Goal: Task Accomplishment & Management: Manage account settings

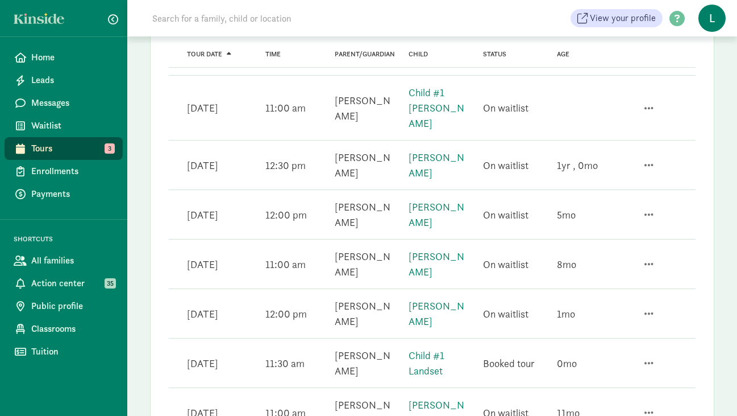
scroll to position [793, 0]
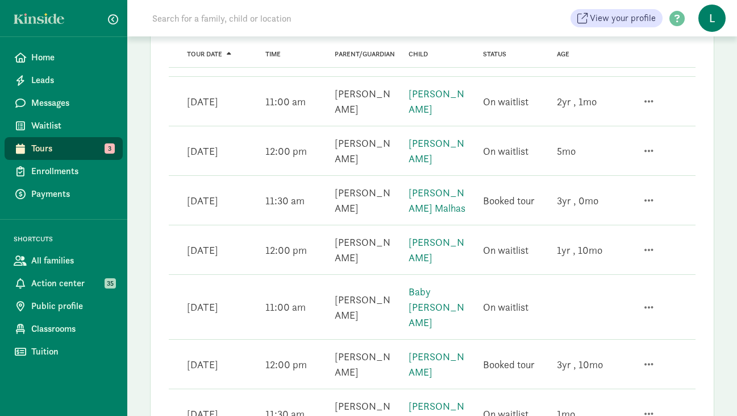
scroll to position [433, 0]
click at [455, 185] on link "[PERSON_NAME] Malhas" at bounding box center [437, 199] width 57 height 28
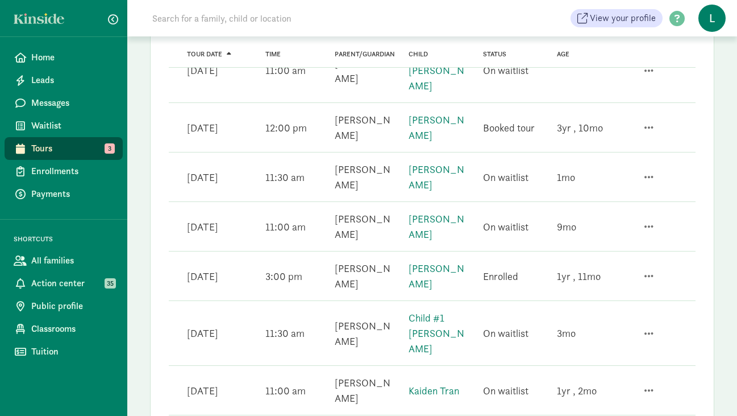
scroll to position [752, 0]
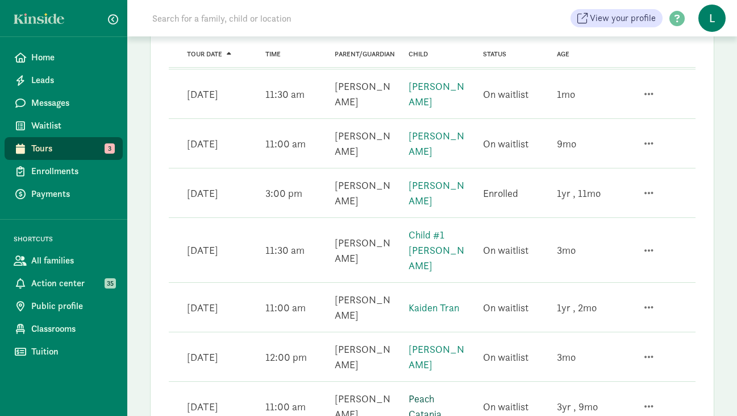
click at [431, 392] on link "Peach Catania" at bounding box center [425, 406] width 33 height 28
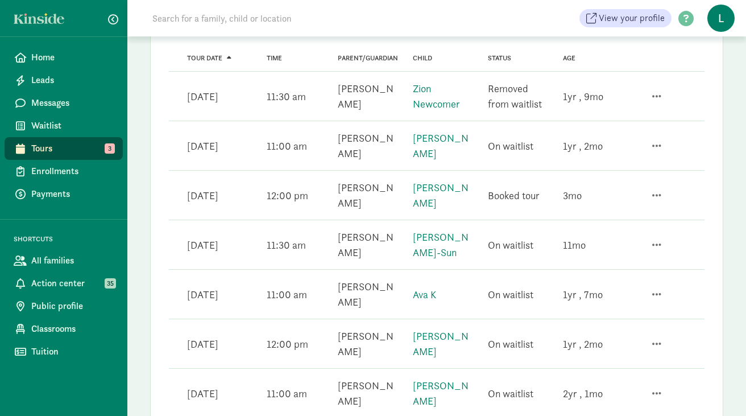
scroll to position [0, 0]
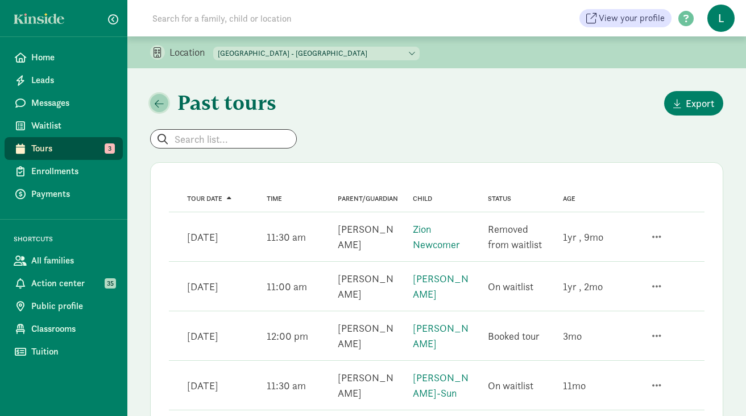
click at [157, 109] on button "button" at bounding box center [159, 103] width 18 height 18
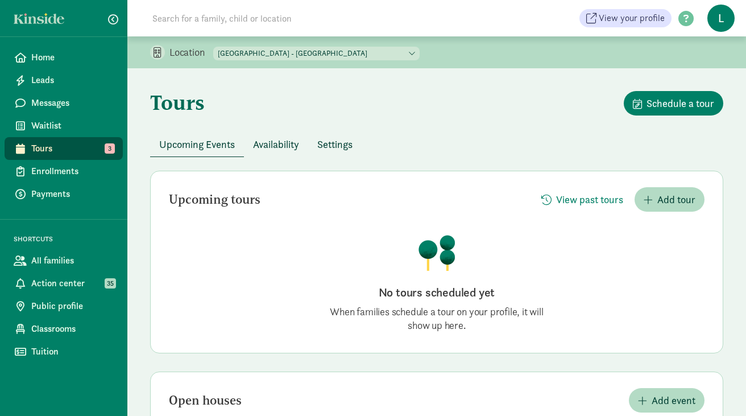
click at [275, 139] on span "Availability" at bounding box center [276, 143] width 46 height 15
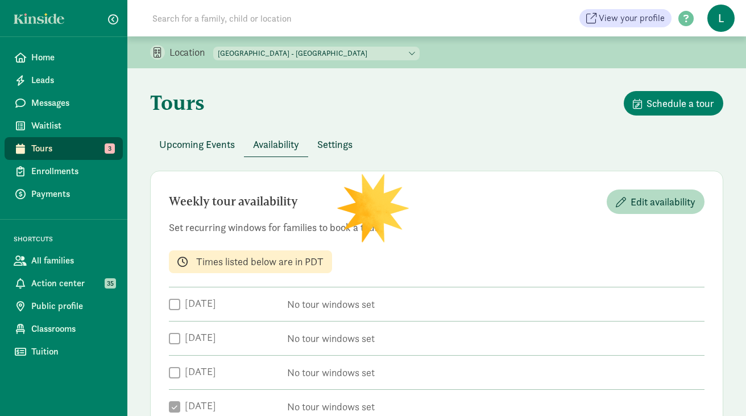
checkbox input "true"
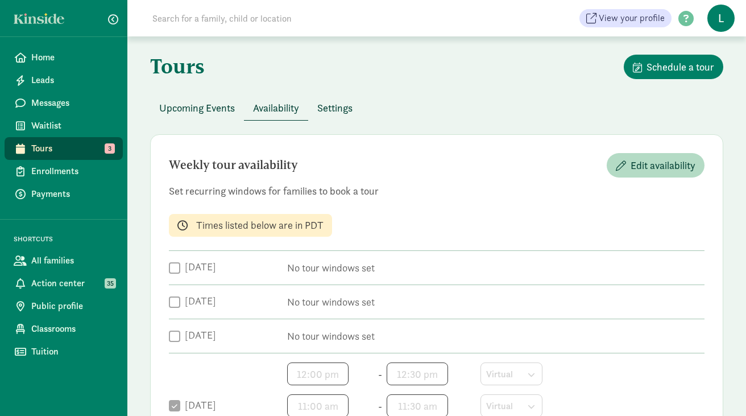
scroll to position [39, 0]
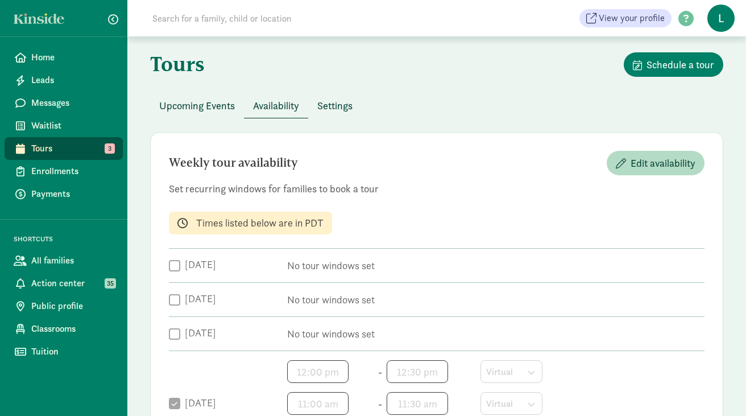
click at [227, 107] on span "Upcoming Events" at bounding box center [197, 105] width 76 height 15
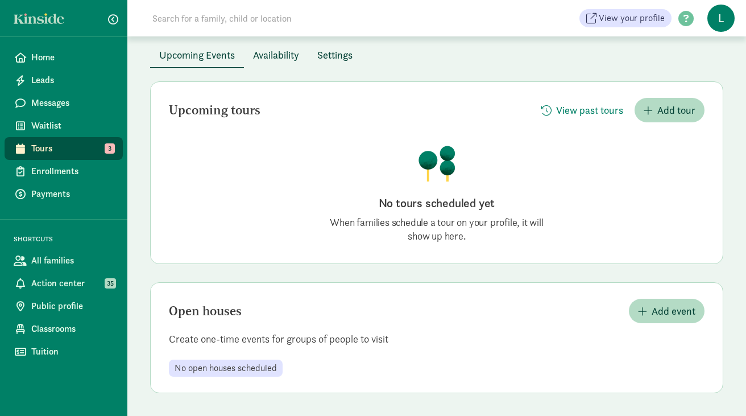
scroll to position [0, 0]
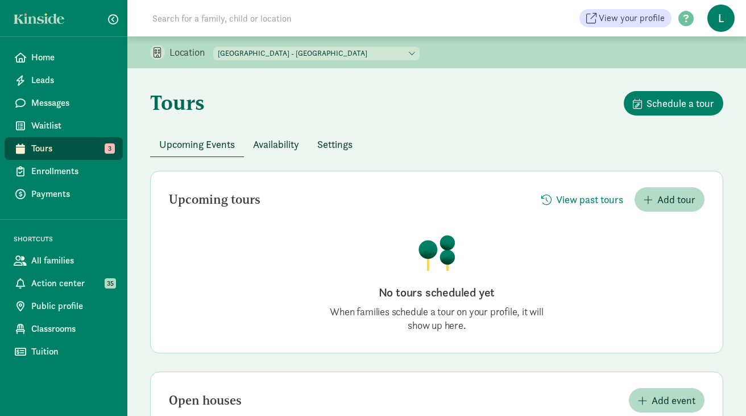
click at [277, 148] on span "Availability" at bounding box center [276, 143] width 46 height 15
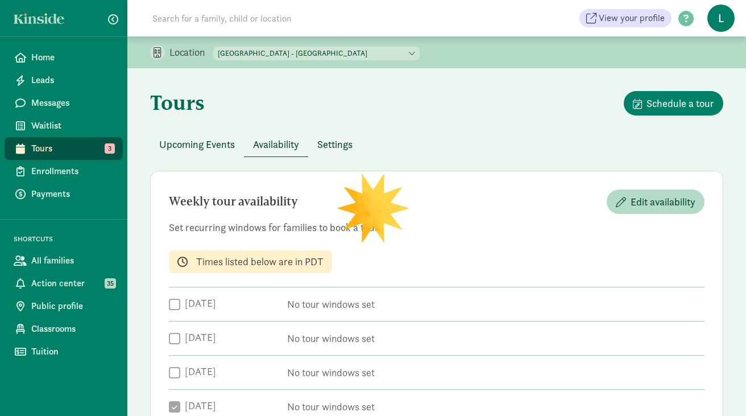
checkbox input "true"
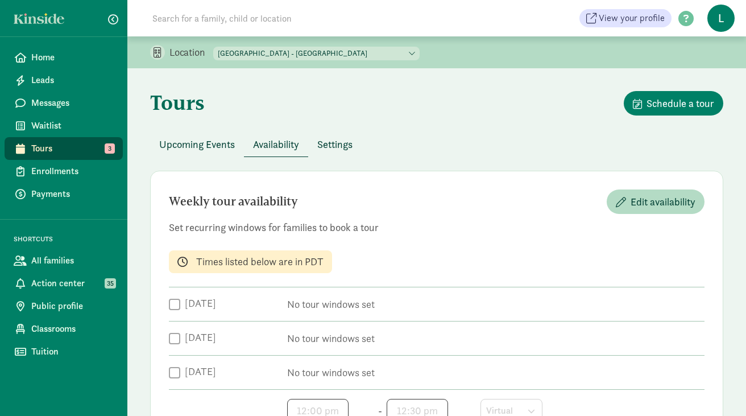
click at [202, 141] on span "Upcoming Events" at bounding box center [197, 143] width 76 height 15
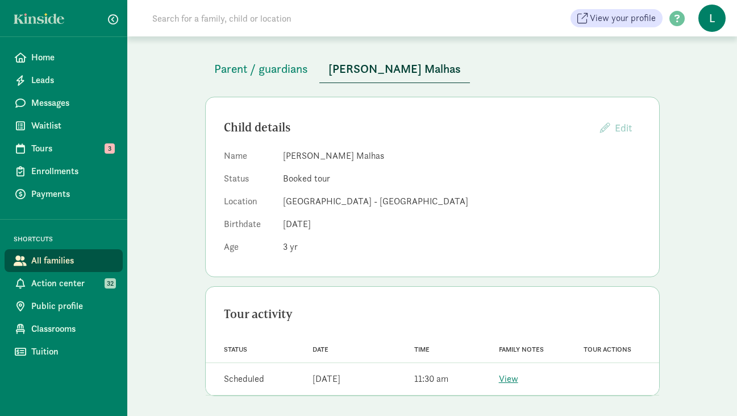
scroll to position [57, 0]
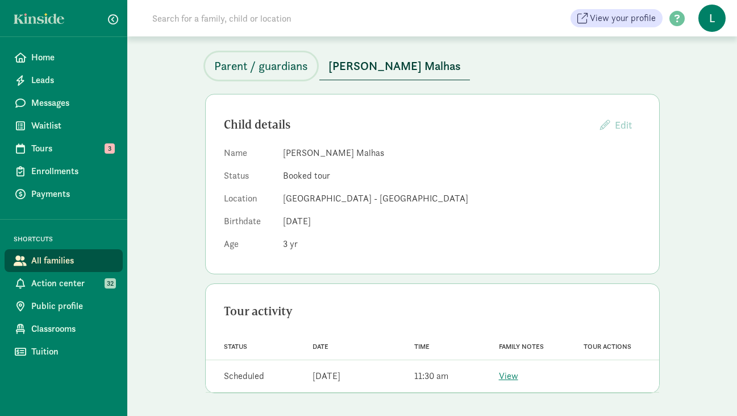
click at [277, 64] on span "Parent / guardians" at bounding box center [261, 66] width 94 height 18
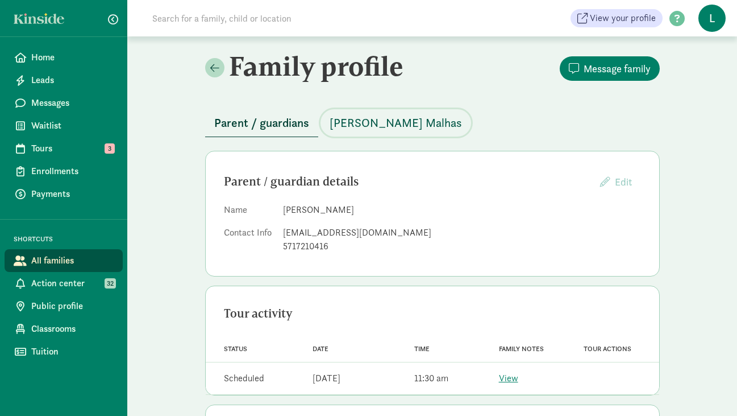
click at [369, 125] on span "[PERSON_NAME] Malhas" at bounding box center [396, 123] width 132 height 18
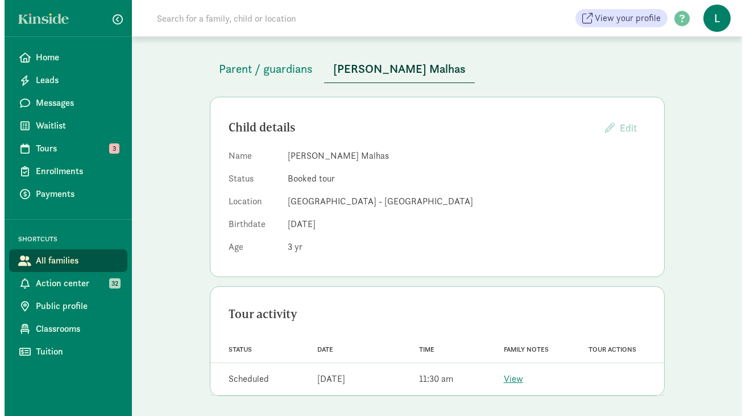
scroll to position [52, 0]
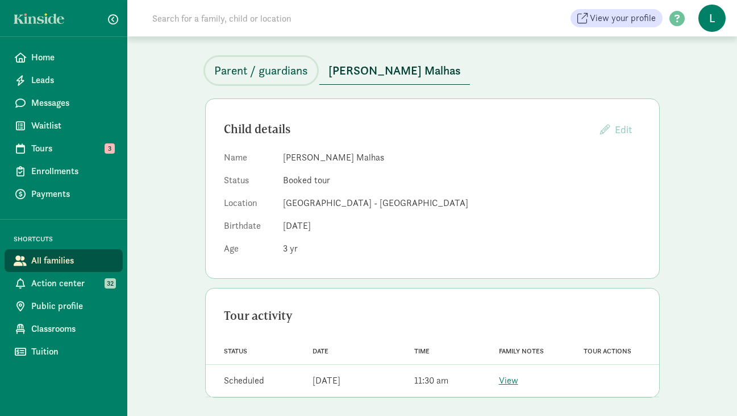
click at [281, 69] on span "Parent / guardians" at bounding box center [261, 70] width 94 height 18
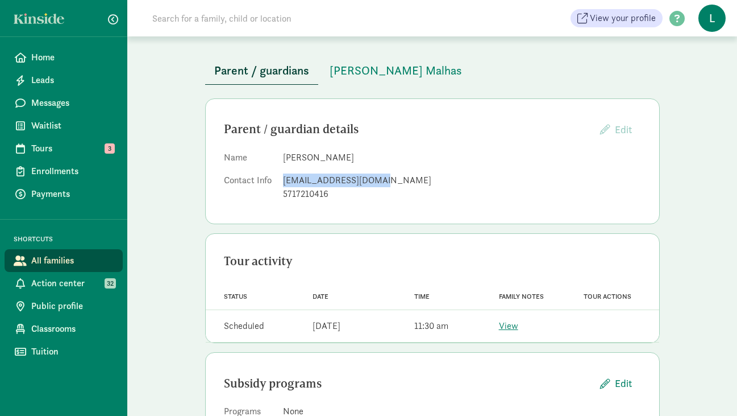
drag, startPoint x: 377, startPoint y: 180, endPoint x: 285, endPoint y: 182, distance: 92.7
click at [285, 182] on div "[EMAIL_ADDRESS][DOMAIN_NAME]" at bounding box center [462, 180] width 358 height 14
copy div "[EMAIL_ADDRESS][DOMAIN_NAME]"
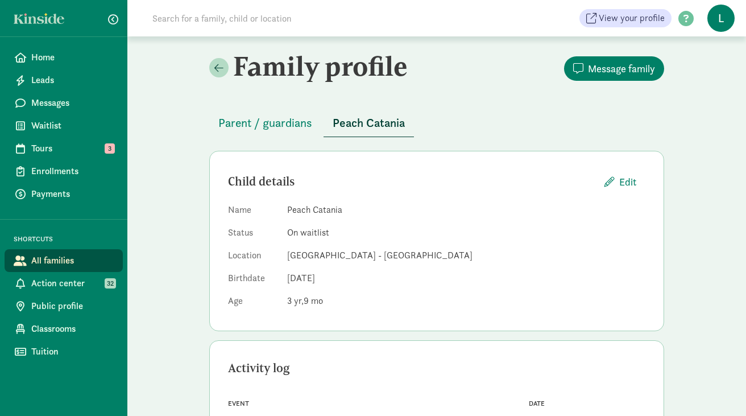
click at [209, 23] on input at bounding box center [305, 18] width 319 height 23
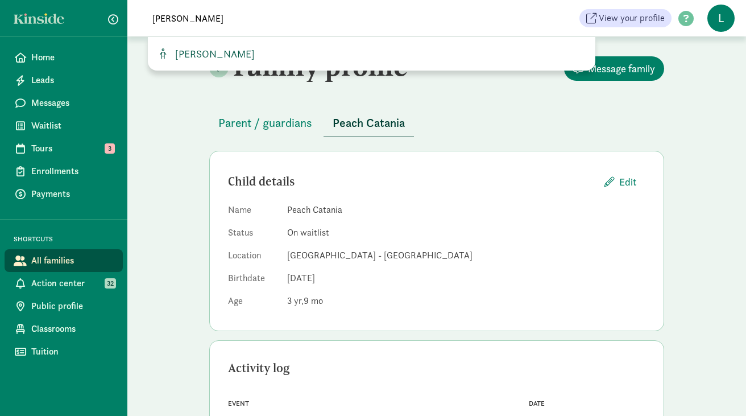
type input "kai vas"
click at [204, 52] on span "Kai Vasen" at bounding box center [213, 53] width 84 height 13
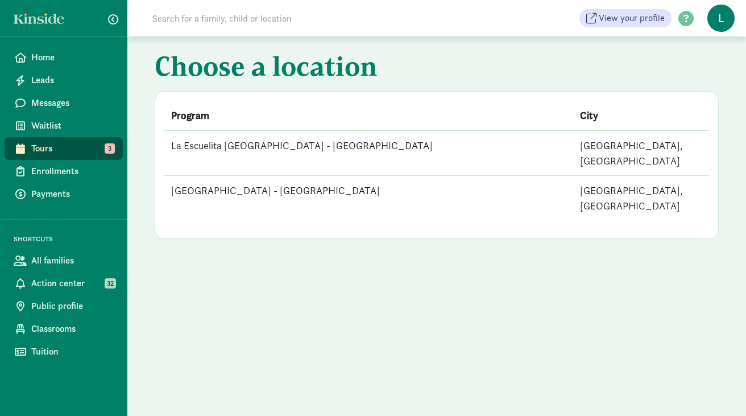
click at [292, 176] on td "[GEOGRAPHIC_DATA] - [GEOGRAPHIC_DATA]" at bounding box center [368, 198] width 409 height 45
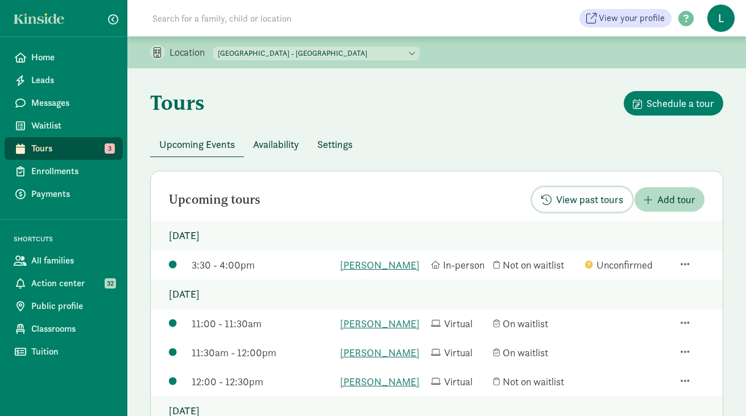
click at [583, 202] on span "View past tours" at bounding box center [589, 199] width 67 height 15
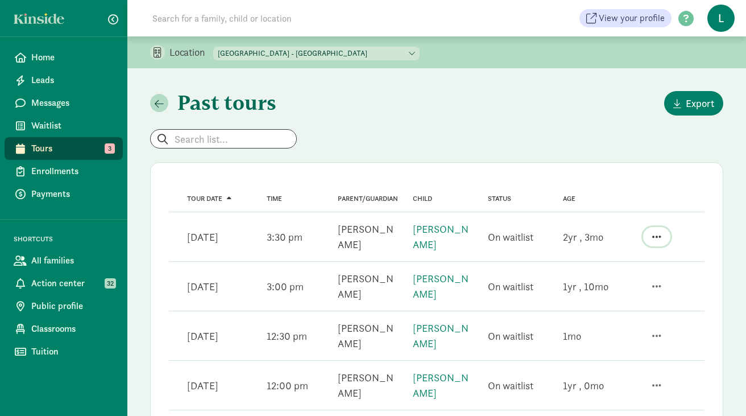
click at [655, 239] on span "button" at bounding box center [656, 236] width 9 height 10
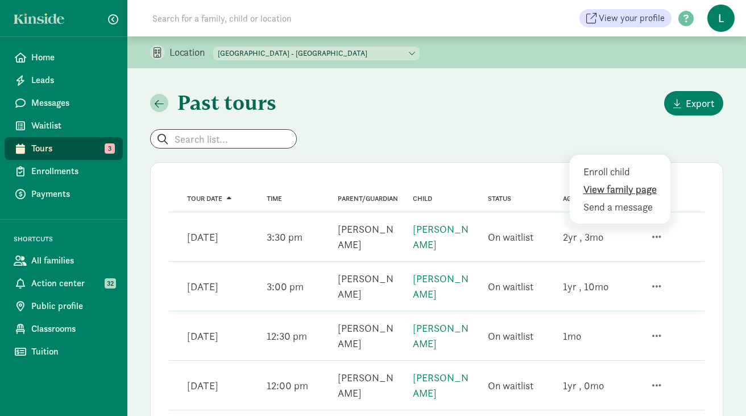
click at [598, 199] on div "View family page" at bounding box center [621, 206] width 77 height 15
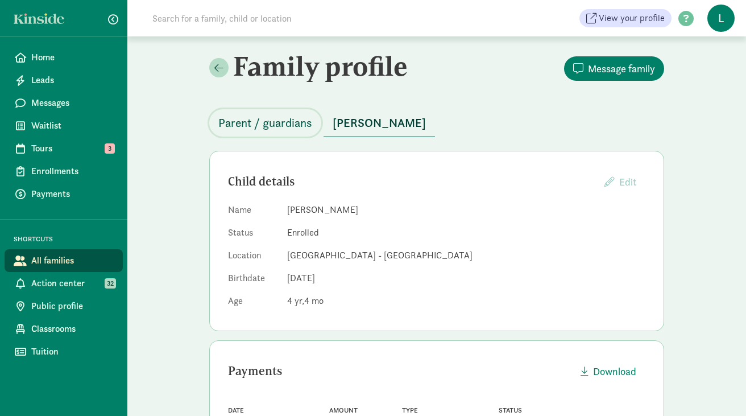
click at [288, 122] on span "Parent / guardians" at bounding box center [265, 123] width 94 height 18
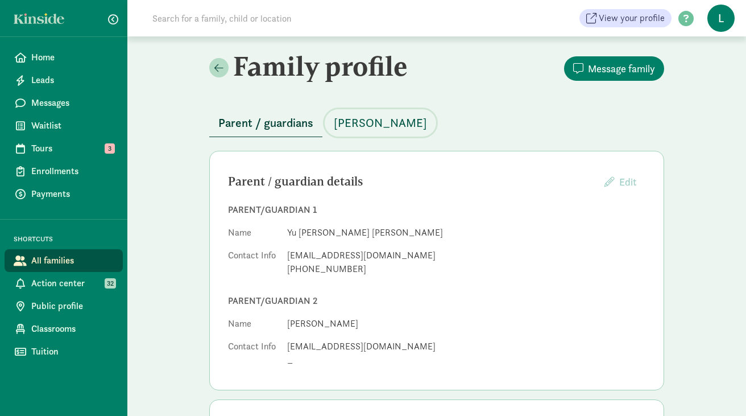
click at [364, 118] on span "Kai Vasen" at bounding box center [380, 123] width 93 height 18
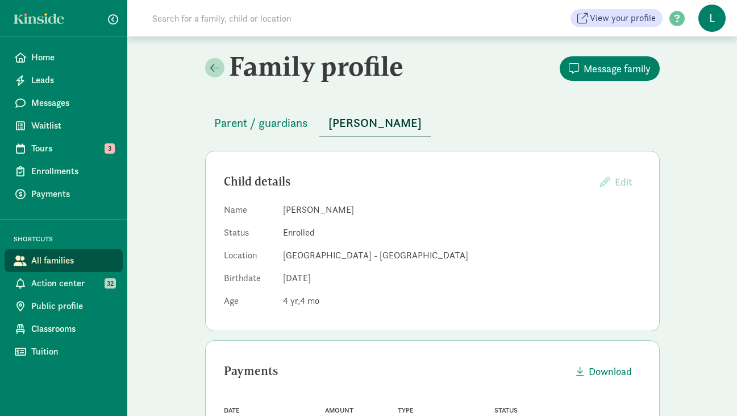
click at [196, 14] on input at bounding box center [305, 18] width 319 height 23
paste input "ccondyles@gmail.com"
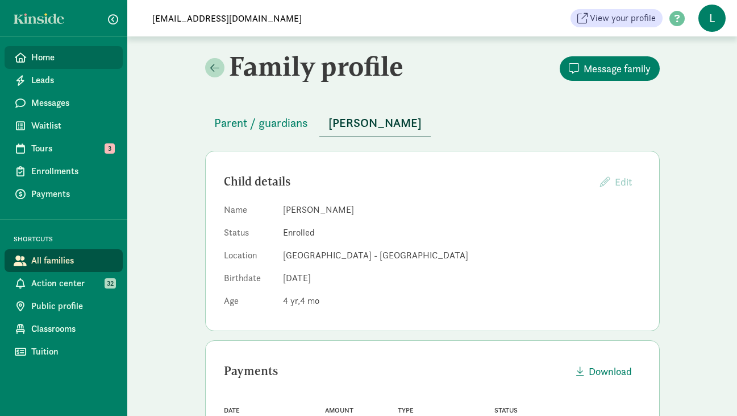
type input "ccondyles@gmail.com"
click at [53, 57] on span "Home" at bounding box center [72, 58] width 82 height 14
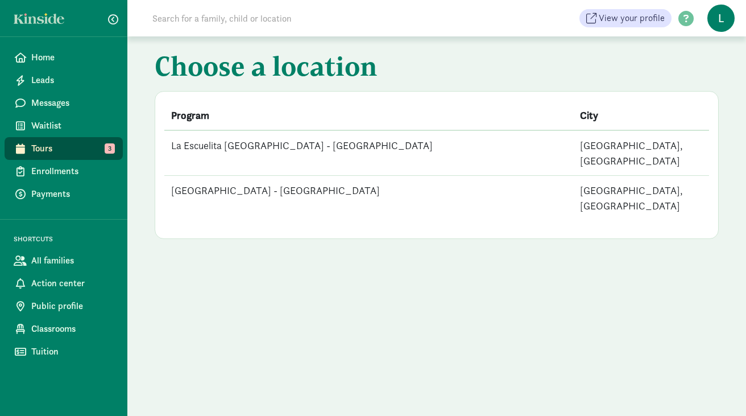
click at [321, 151] on td "La Escuelita [GEOGRAPHIC_DATA] - [GEOGRAPHIC_DATA]" at bounding box center [368, 152] width 409 height 45
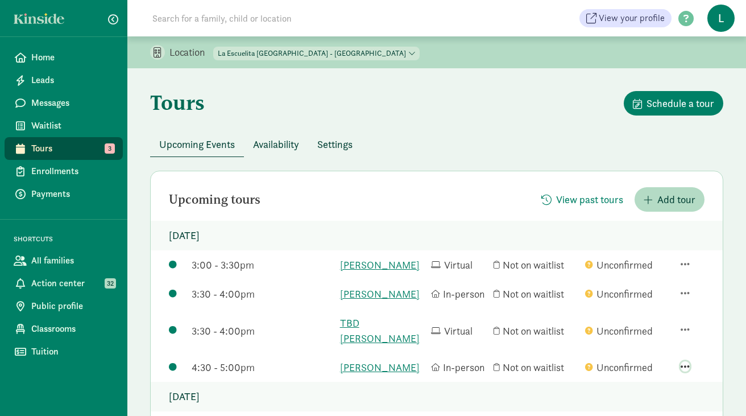
click at [684, 361] on span "button" at bounding box center [685, 366] width 9 height 10
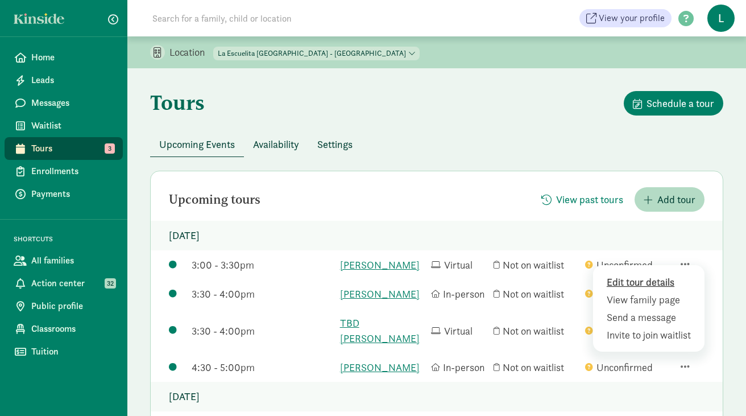
click at [626, 292] on div "Edit tour details" at bounding box center [651, 299] width 88 height 15
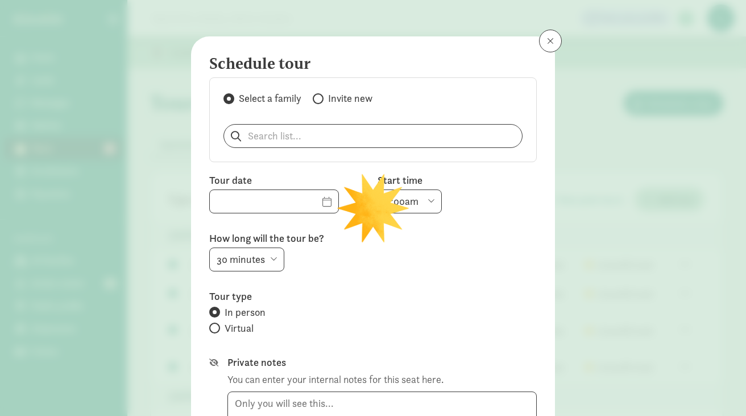
type input "[DATE]"
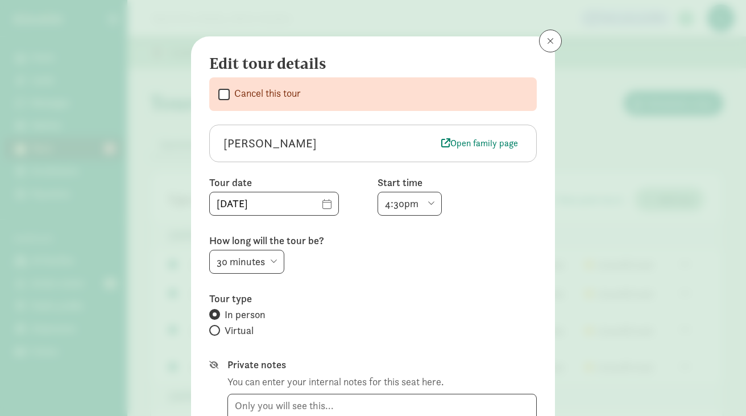
click at [430, 198] on select "6:00am 6:30am 7:00am 7:30am 8:00am 8:30am 9:00am 9:30am 10:00am 10:30am 11:00am…" at bounding box center [409, 204] width 64 height 24
select select "4:00pm"
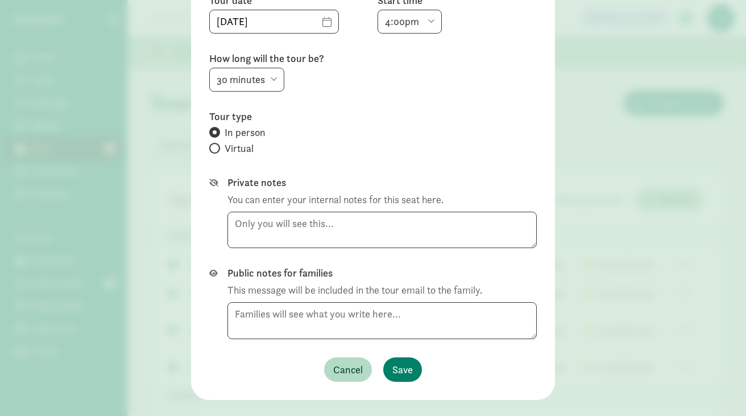
scroll to position [185, 0]
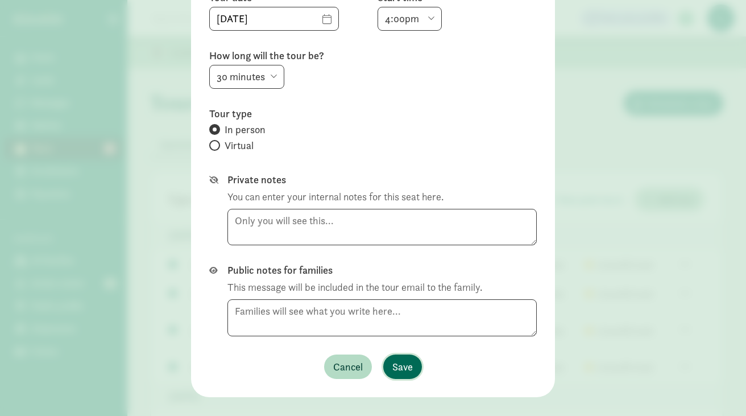
click at [399, 362] on span "Save" at bounding box center [402, 366] width 20 height 15
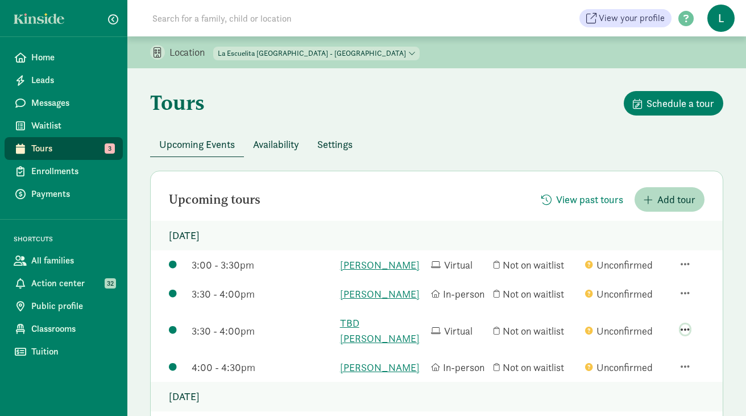
click at [688, 324] on span "button" at bounding box center [685, 329] width 9 height 10
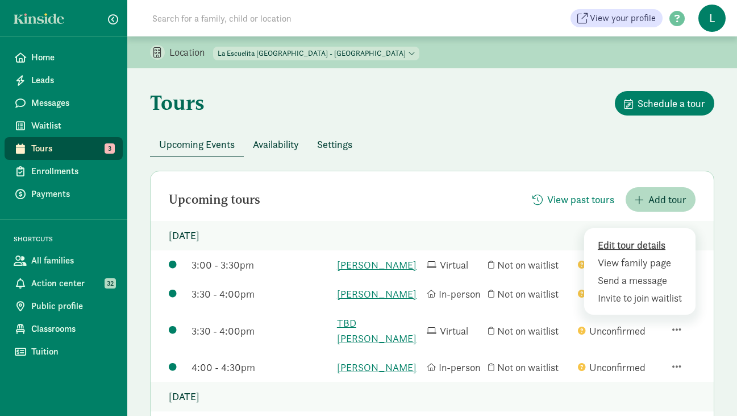
click at [621, 238] on div "Edit tour details View family page Send a message Invite to join waitlist" at bounding box center [639, 271] width 111 height 86
click at [613, 255] on div "Edit tour details" at bounding box center [642, 262] width 88 height 15
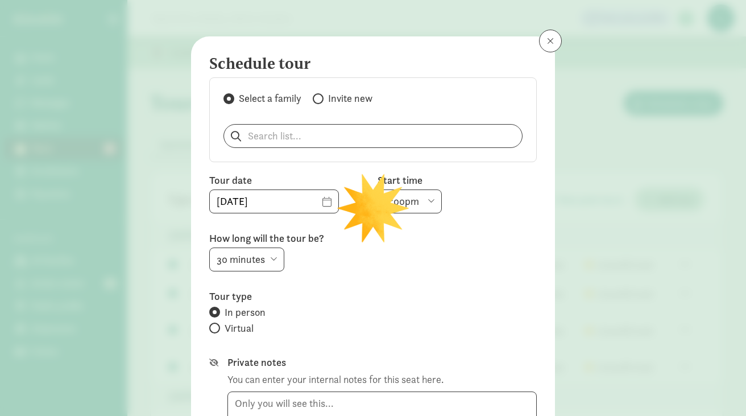
select select "3:30pm"
radio input "false"
radio input "true"
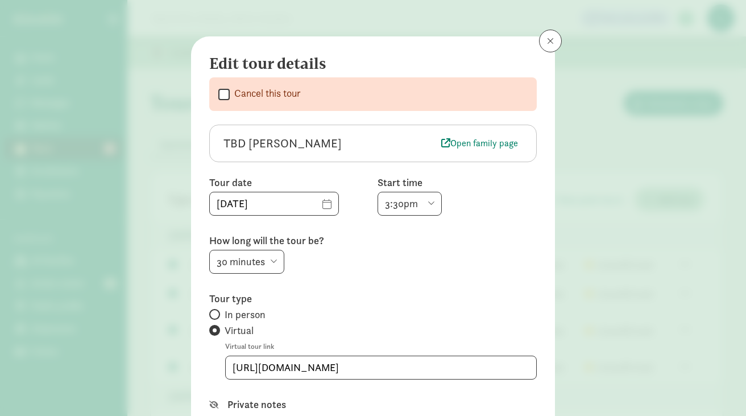
click at [431, 200] on select "6:00am 6:30am 7:00am 7:30am 8:00am 8:30am 9:00am 9:30am 10:00am 10:30am 11:00am…" at bounding box center [409, 204] width 64 height 24
select select "4:30pm"
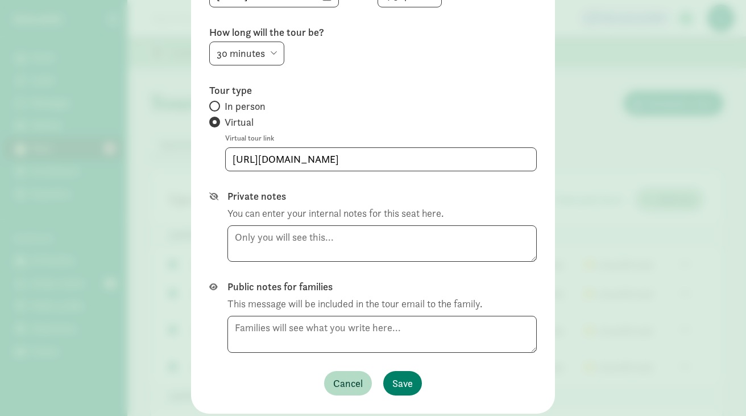
scroll to position [209, 0]
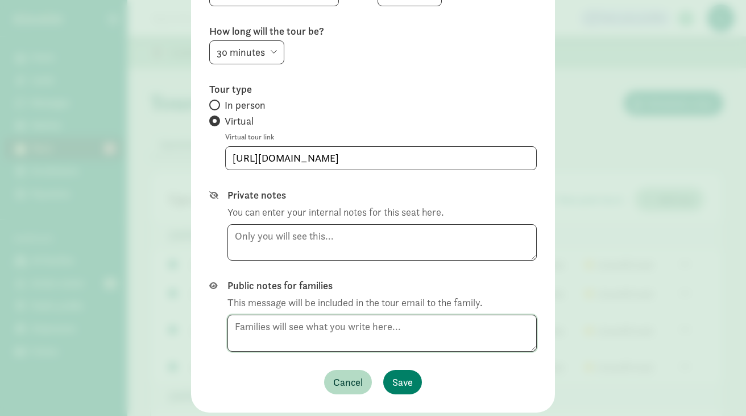
click at [270, 330] on textarea at bounding box center [381, 332] width 309 height 37
drag, startPoint x: 393, startPoint y: 339, endPoint x: 383, endPoint y: 339, distance: 10.2
click at [383, 339] on textarea "Hello! The tour needs to be rescheduled for 4:30pm" at bounding box center [381, 332] width 309 height 37
click at [427, 337] on textarea "Hello! The tour needs to be rescheduled at 4:30pm" at bounding box center [381, 332] width 309 height 37
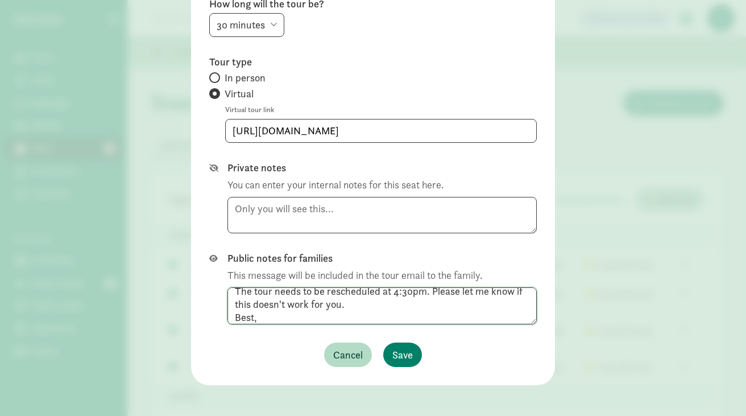
scroll to position [242, 0]
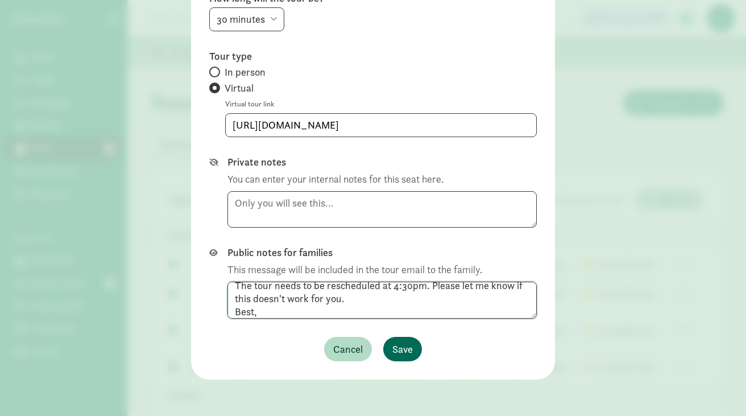
type textarea "Hello! The tour needs to be rescheduled at 4:30pm. Please let me know if this d…"
click at [399, 347] on span "Save" at bounding box center [402, 348] width 20 height 15
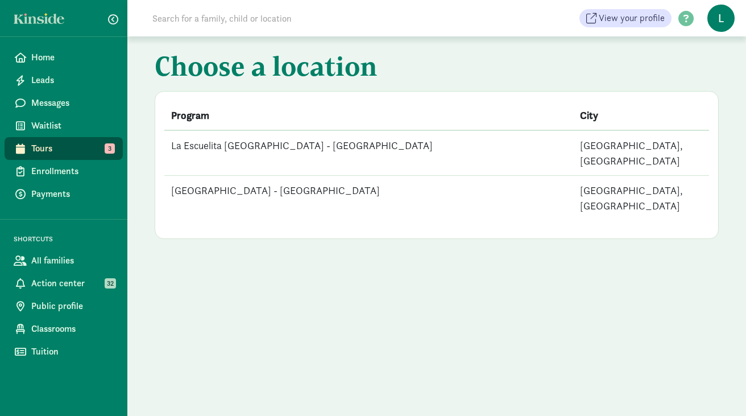
click at [232, 144] on td "La Escuelita [GEOGRAPHIC_DATA] - [GEOGRAPHIC_DATA]" at bounding box center [368, 152] width 409 height 45
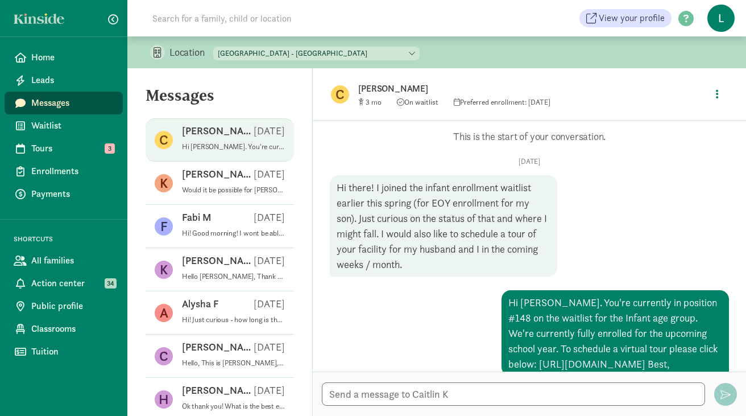
scroll to position [151, 0]
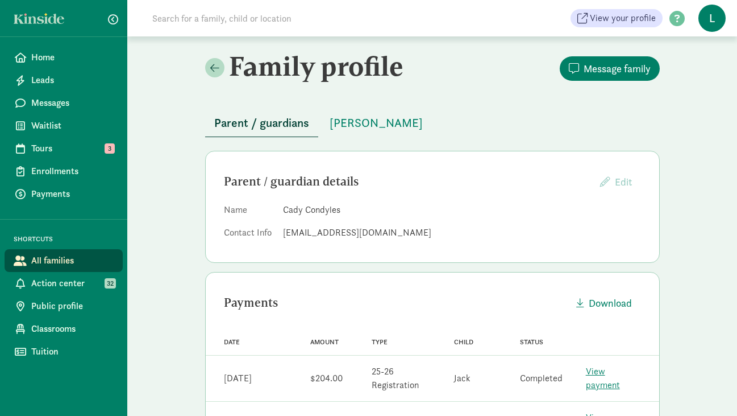
click at [619, 381] on link "View payment" at bounding box center [603, 378] width 34 height 26
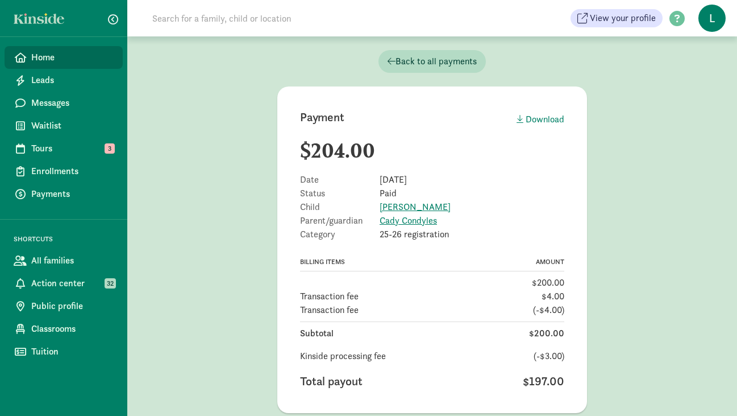
click at [38, 57] on span "Home" at bounding box center [72, 58] width 82 height 14
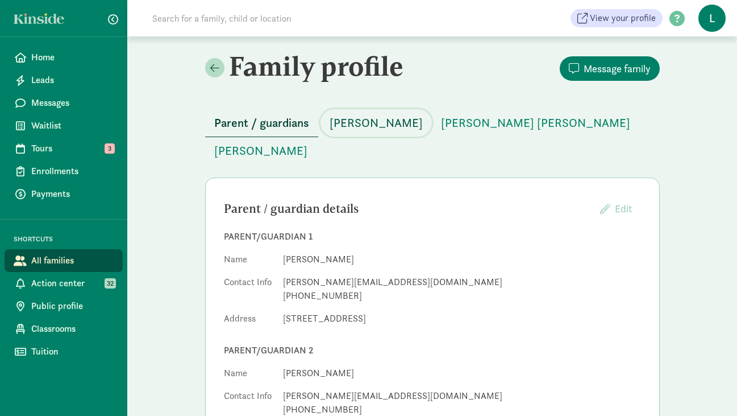
click at [356, 124] on span "[PERSON_NAME]" at bounding box center [376, 123] width 93 height 18
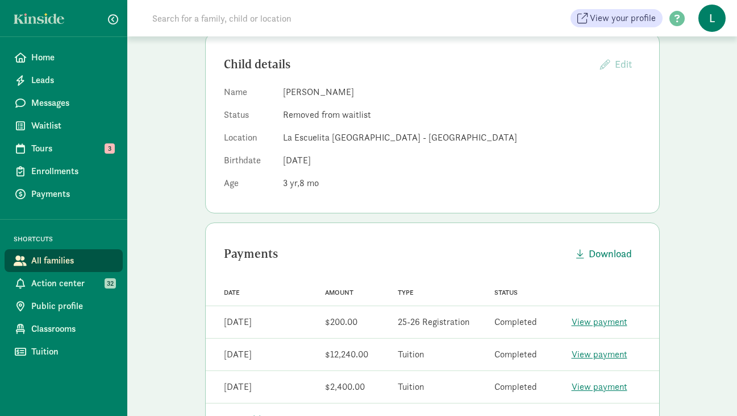
scroll to position [146, 0]
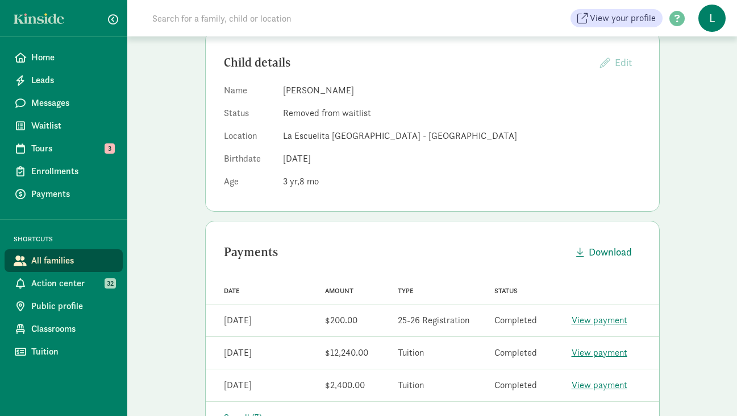
click at [596, 314] on link "View payment" at bounding box center [600, 320] width 56 height 12
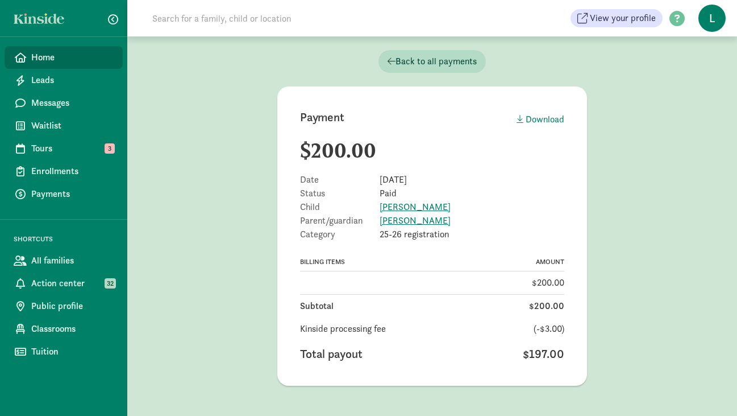
click at [45, 53] on span "Home" at bounding box center [72, 58] width 82 height 14
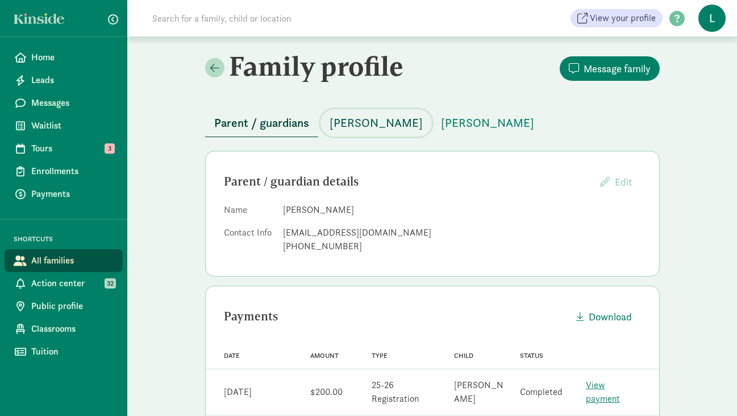
click at [364, 127] on span "Ishan Singla" at bounding box center [376, 123] width 93 height 18
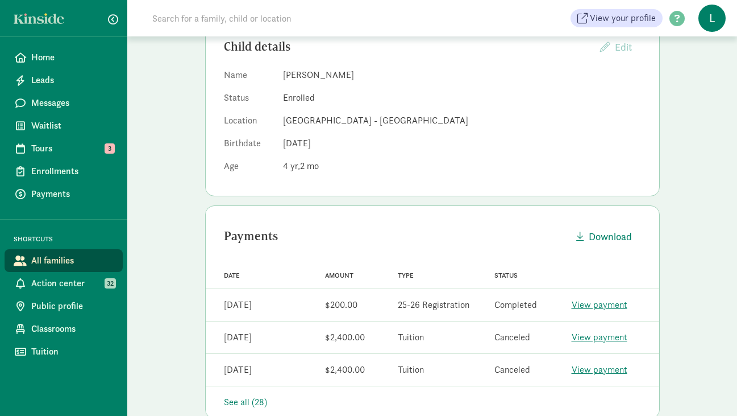
scroll to position [137, 0]
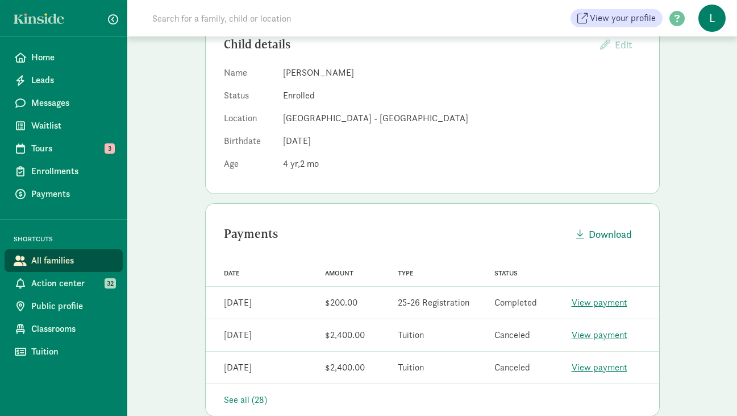
click at [591, 305] on link "View payment" at bounding box center [600, 302] width 56 height 12
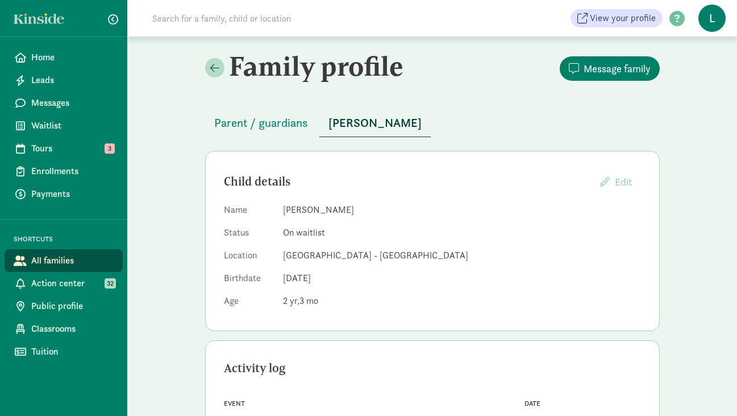
click at [275, 23] on input at bounding box center [305, 18] width 319 height 23
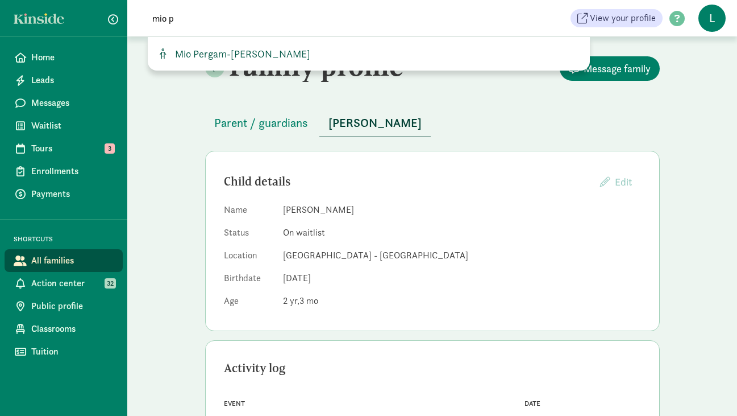
type input "mio p"
click at [262, 52] on span "Mio Pergam-[PERSON_NAME]" at bounding box center [241, 53] width 140 height 13
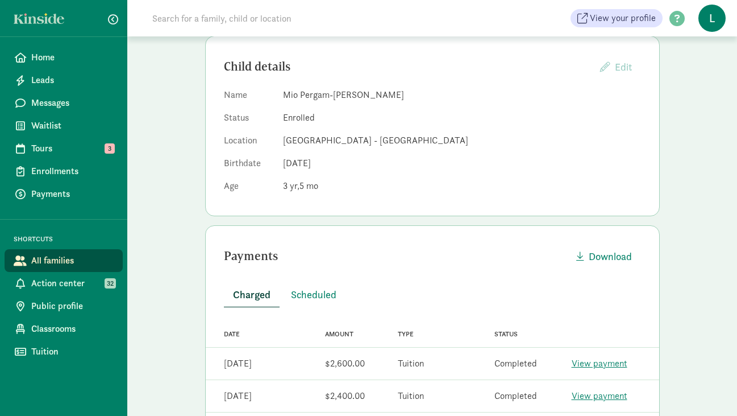
scroll to position [135, 0]
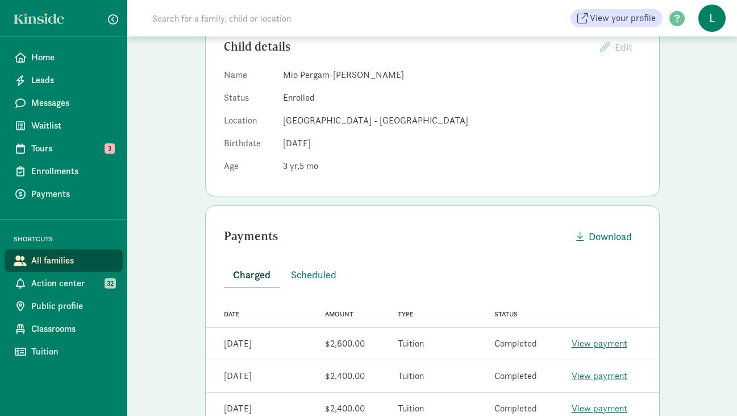
click at [609, 343] on link "View payment" at bounding box center [600, 343] width 56 height 12
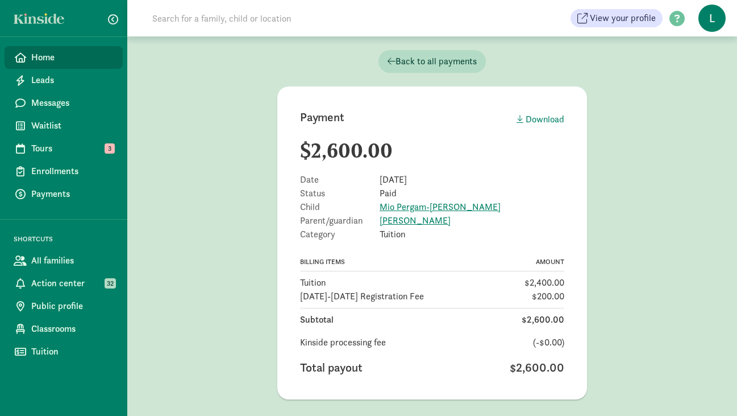
click at [63, 53] on span "Home" at bounding box center [72, 58] width 82 height 14
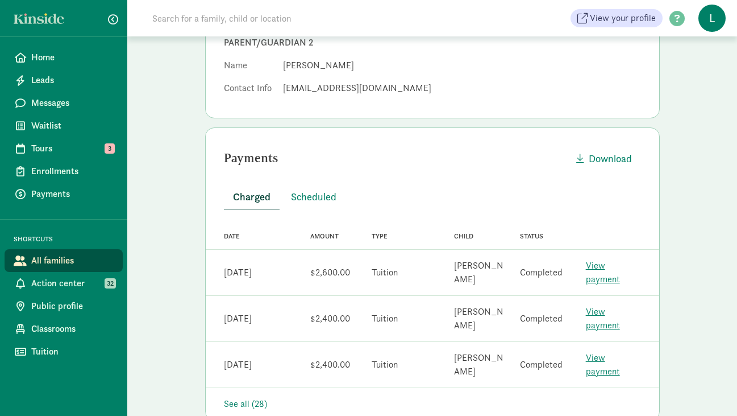
scroll to position [312, 0]
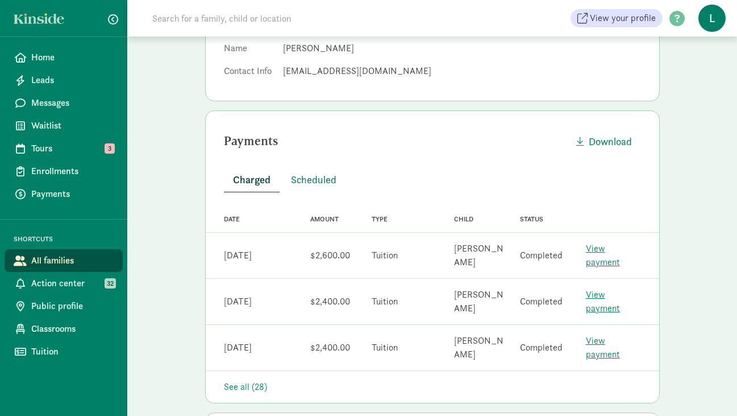
click at [609, 251] on link "View payment" at bounding box center [603, 255] width 34 height 26
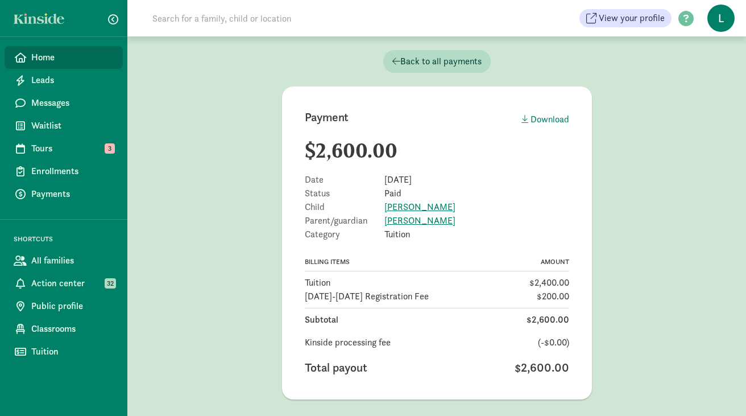
click at [70, 55] on span "Home" at bounding box center [72, 58] width 82 height 14
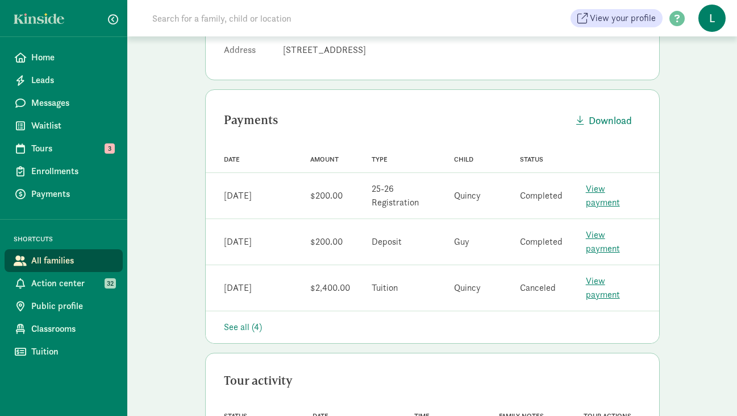
scroll to position [374, 0]
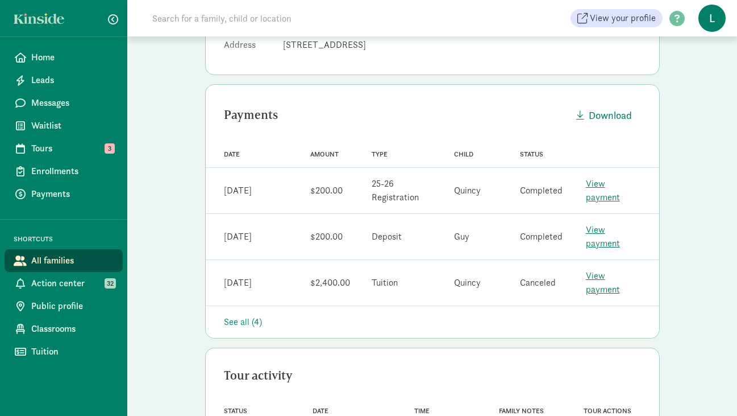
click at [615, 189] on link "View payment" at bounding box center [603, 190] width 34 height 26
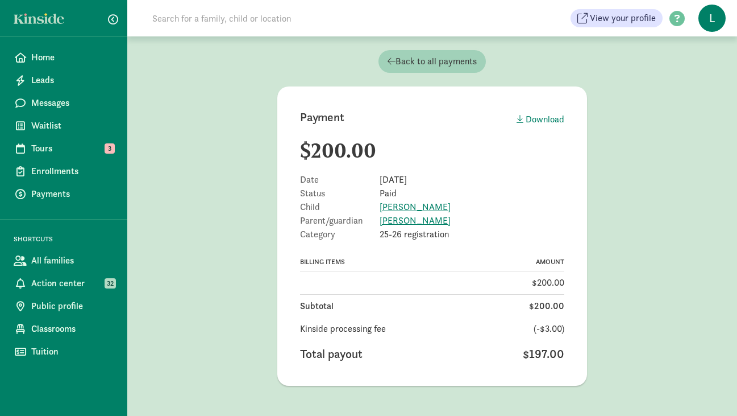
click at [396, 60] on span "Back to all payments" at bounding box center [432, 62] width 89 height 14
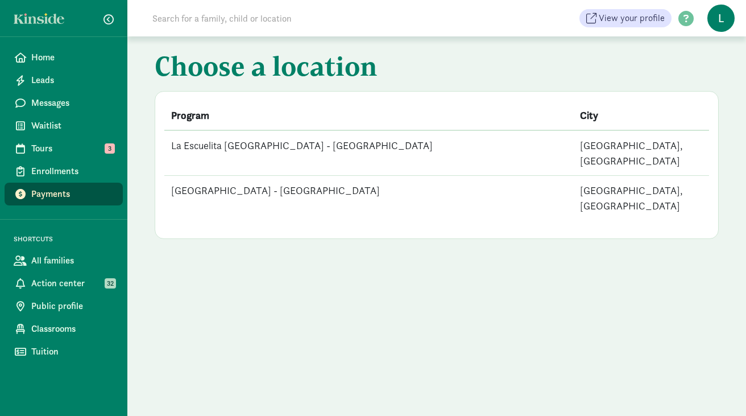
click at [277, 176] on td "[GEOGRAPHIC_DATA] - [GEOGRAPHIC_DATA]" at bounding box center [368, 198] width 409 height 45
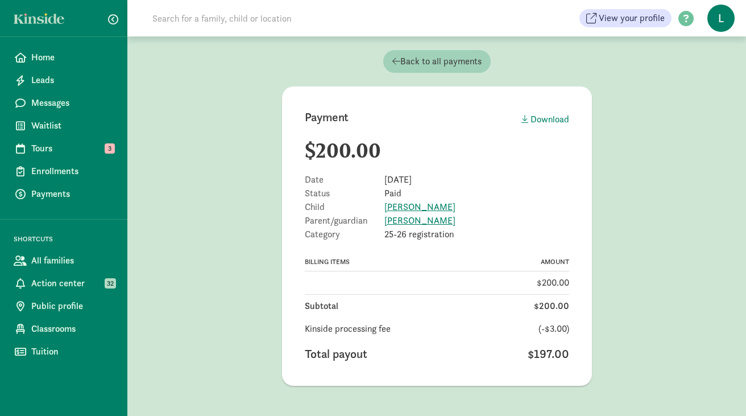
click at [396, 52] on link "Back to all payments" at bounding box center [436, 61] width 107 height 23
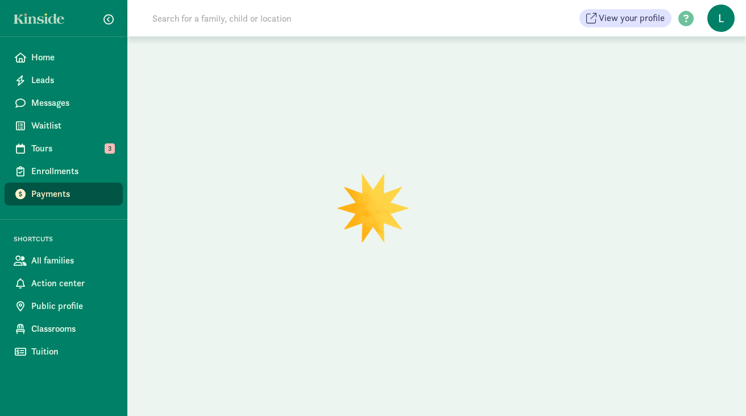
click at [201, 16] on input at bounding box center [305, 18] width 319 height 23
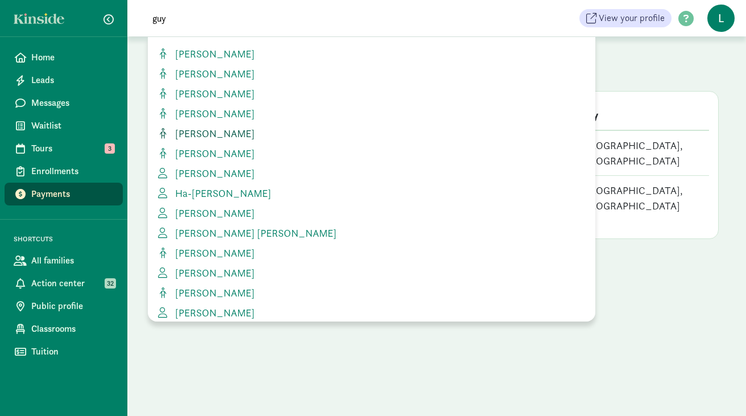
type input "guy"
click at [211, 132] on span "[PERSON_NAME]" at bounding box center [213, 133] width 84 height 13
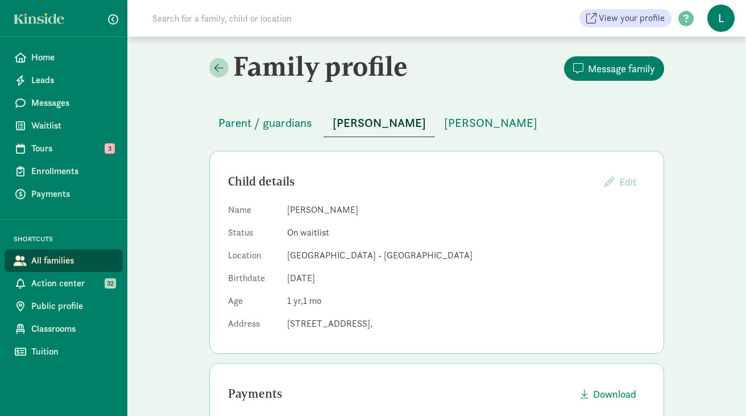
click at [184, 23] on input at bounding box center [305, 18] width 319 height 23
paste input "William Truong"
type input "William Truong"
click at [72, 56] on span "Home" at bounding box center [72, 58] width 82 height 14
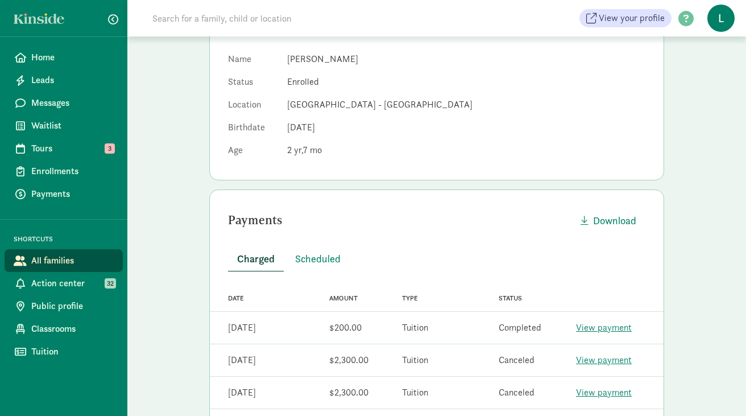
scroll to position [158, 0]
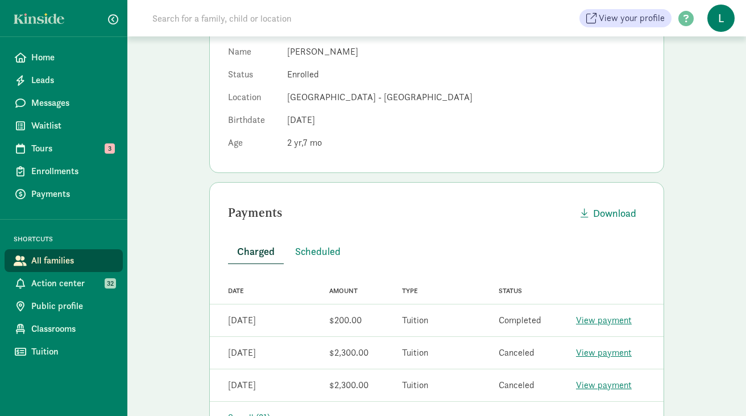
click at [612, 322] on link "View payment" at bounding box center [604, 320] width 56 height 12
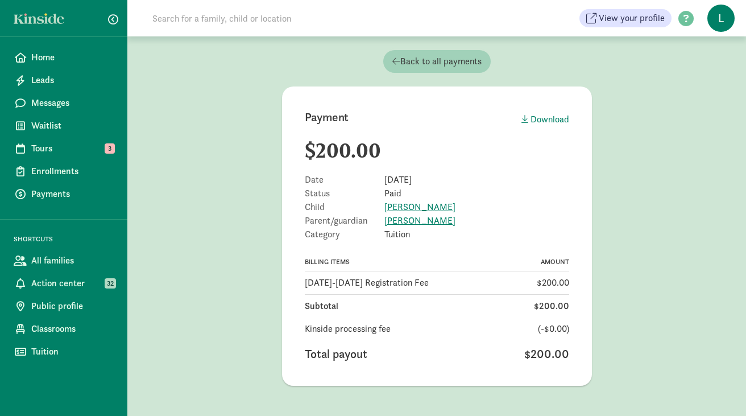
click at [396, 61] on icon at bounding box center [396, 60] width 8 height 9
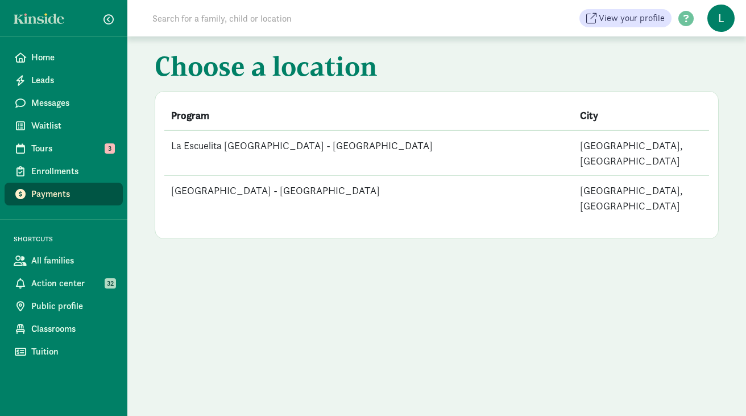
click at [212, 22] on input at bounding box center [305, 18] width 319 height 23
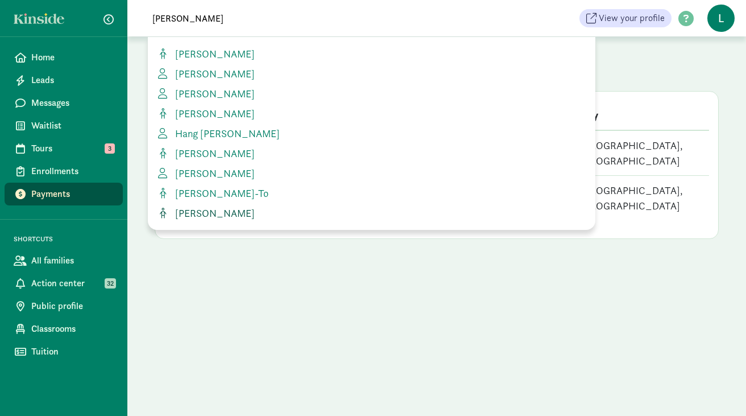
type input "[PERSON_NAME]"
click at [213, 208] on span "[PERSON_NAME]" at bounding box center [213, 212] width 84 height 13
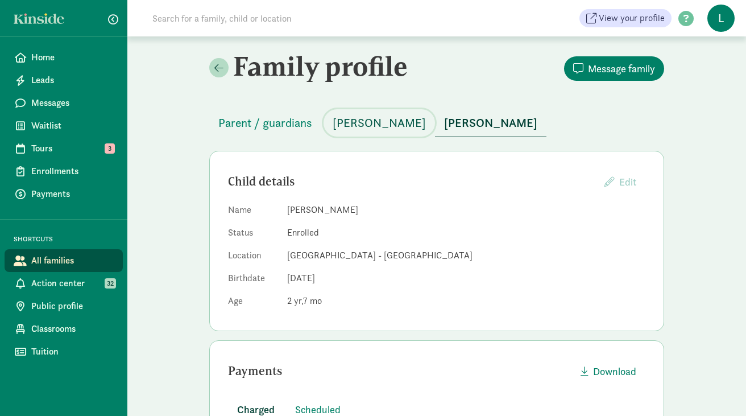
click at [360, 128] on span "[PERSON_NAME]" at bounding box center [379, 123] width 93 height 18
click at [459, 127] on span "[PERSON_NAME]" at bounding box center [490, 123] width 93 height 18
click at [349, 127] on span "[PERSON_NAME]" at bounding box center [379, 123] width 93 height 18
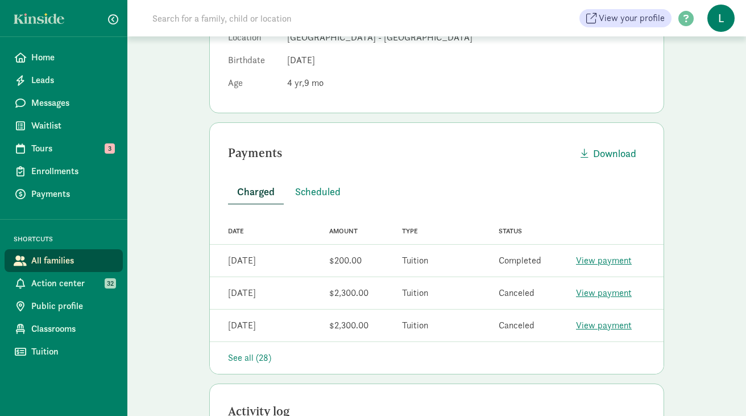
scroll to position [228, 0]
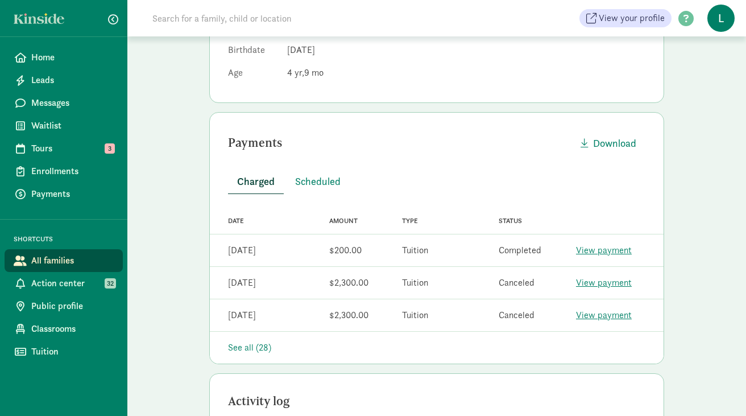
click at [263, 345] on div "See all (28)" at bounding box center [436, 348] width 417 height 14
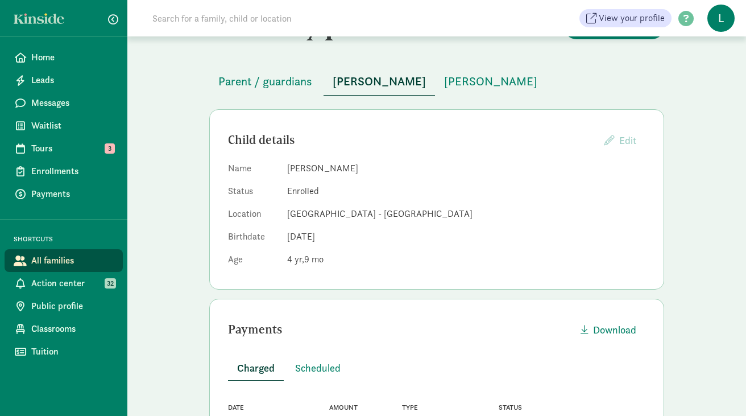
scroll to position [0, 0]
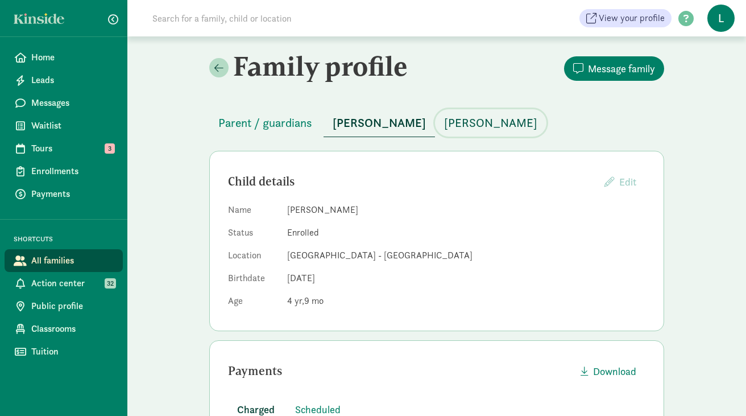
click at [446, 123] on span "[PERSON_NAME]" at bounding box center [490, 123] width 93 height 18
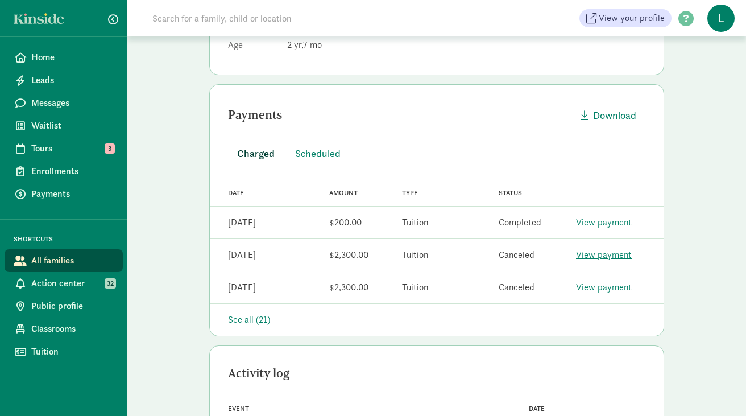
scroll to position [260, 0]
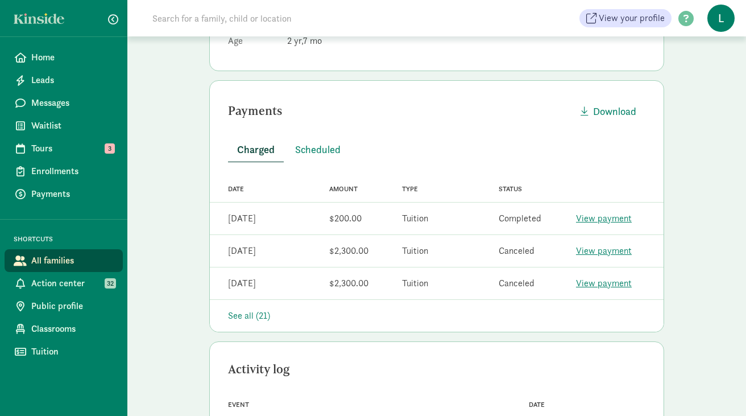
click at [255, 314] on div "See all (21)" at bounding box center [436, 316] width 417 height 14
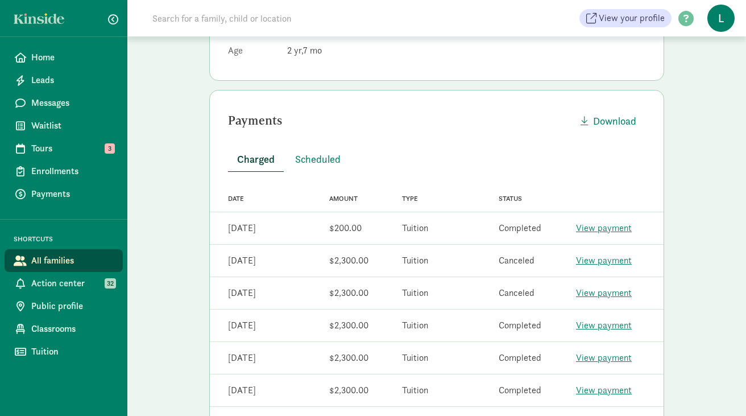
scroll to position [0, 0]
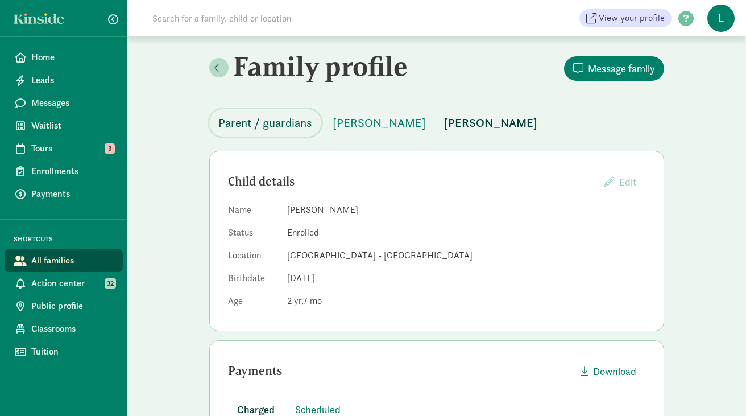
click at [256, 126] on span "Parent / guardians" at bounding box center [265, 123] width 94 height 18
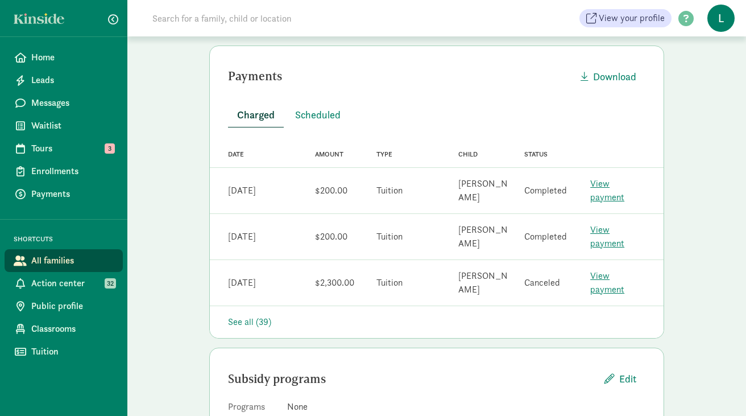
scroll to position [288, 0]
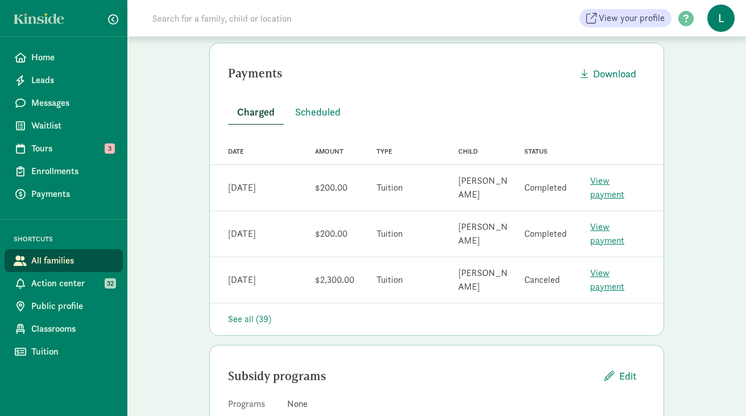
click at [254, 312] on div "See all (39)" at bounding box center [436, 319] width 417 height 14
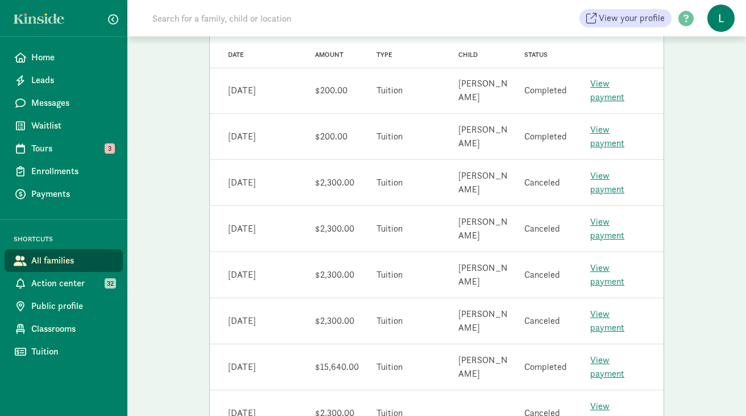
scroll to position [386, 0]
click at [623, 348] on div "View payment" at bounding box center [617, 366] width 82 height 36
click at [619, 352] on div "View payment" at bounding box center [617, 365] width 55 height 27
click at [613, 353] on link "View payment" at bounding box center [607, 366] width 34 height 26
